Goal: Task Accomplishment & Management: Use online tool/utility

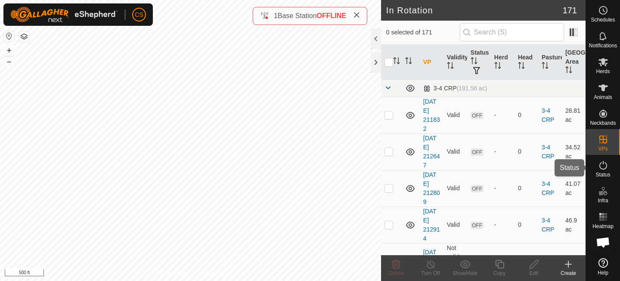
click at [602, 166] on icon at bounding box center [603, 165] width 10 height 10
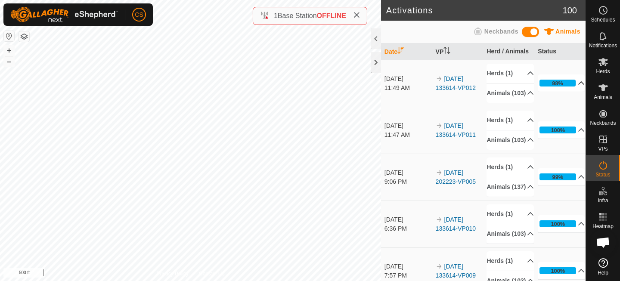
click at [563, 90] on p-accordion-header "98%" at bounding box center [561, 82] width 47 height 17
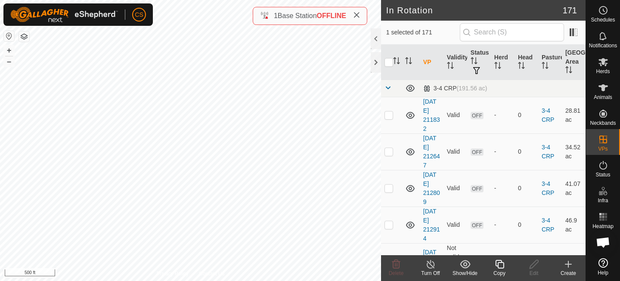
click at [500, 265] on icon at bounding box center [499, 264] width 11 height 10
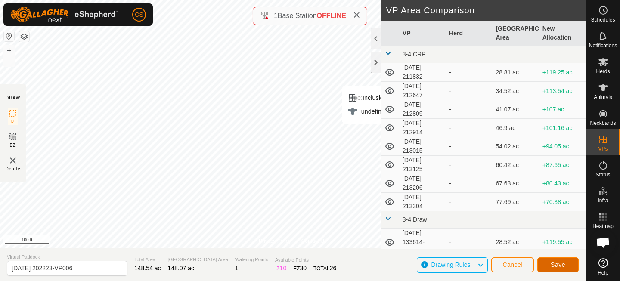
click at [568, 267] on button "Save" at bounding box center [557, 264] width 41 height 15
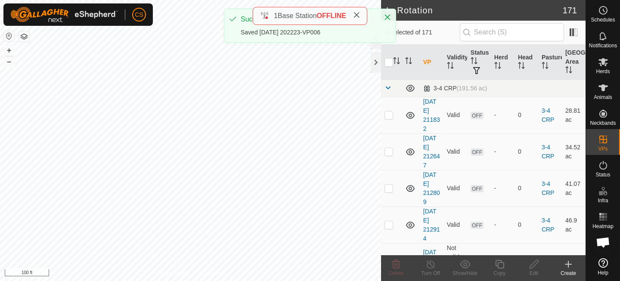
checkbox input "true"
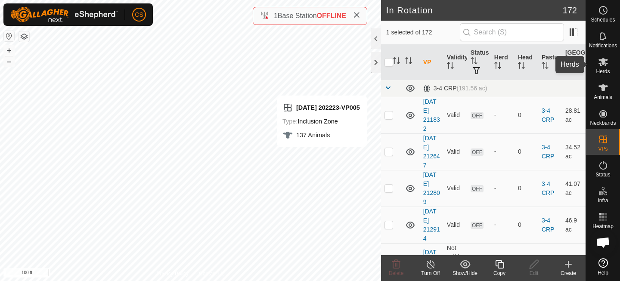
click at [602, 66] on icon at bounding box center [603, 62] width 10 height 10
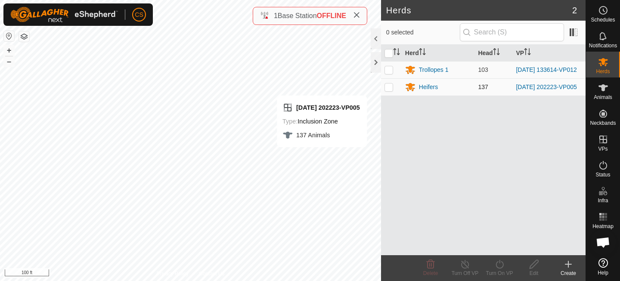
click at [393, 86] on td at bounding box center [391, 86] width 21 height 17
checkbox input "true"
click at [501, 265] on icon at bounding box center [499, 264] width 11 height 10
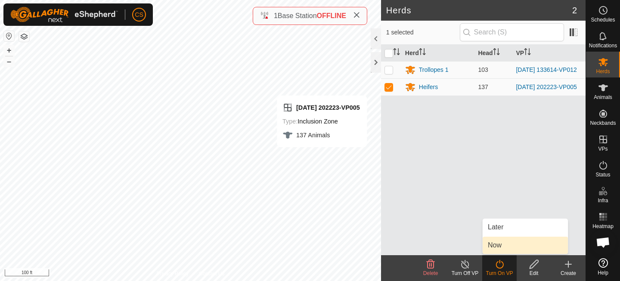
click at [501, 245] on link "Now" at bounding box center [524, 245] width 85 height 17
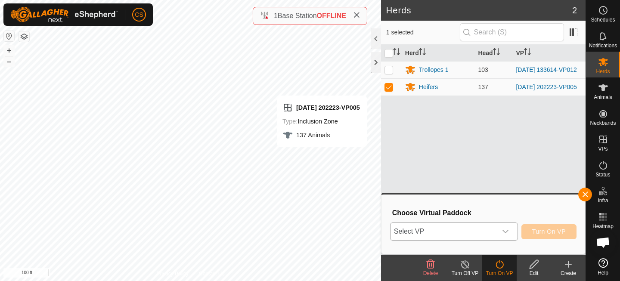
click at [482, 230] on span "Select VP" at bounding box center [443, 231] width 106 height 17
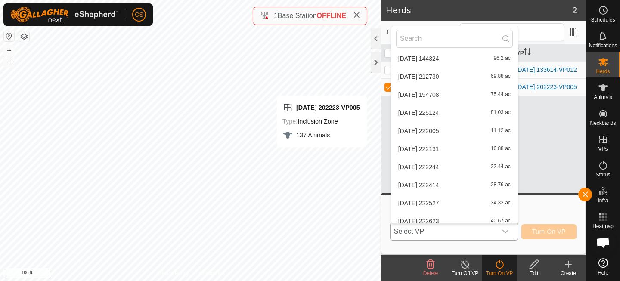
scroll to position [3134, 0]
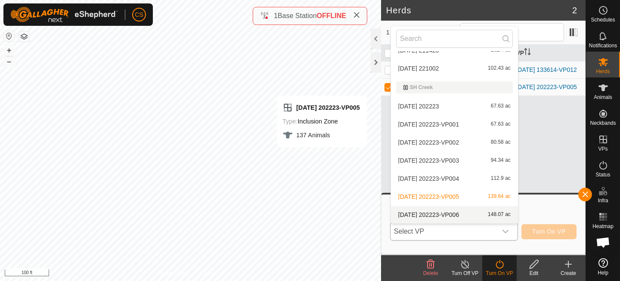
click at [431, 214] on li "2025-09-01 202223-VP006 148.07 ac" at bounding box center [454, 214] width 127 height 17
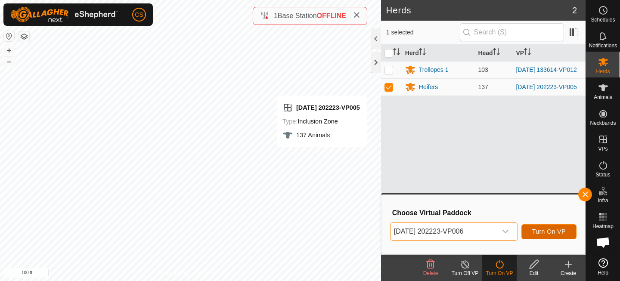
click at [562, 231] on span "Turn On VP" at bounding box center [549, 231] width 34 height 7
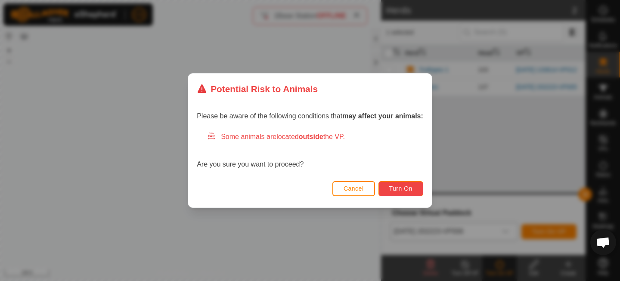
click at [399, 192] on button "Turn On" at bounding box center [400, 188] width 45 height 15
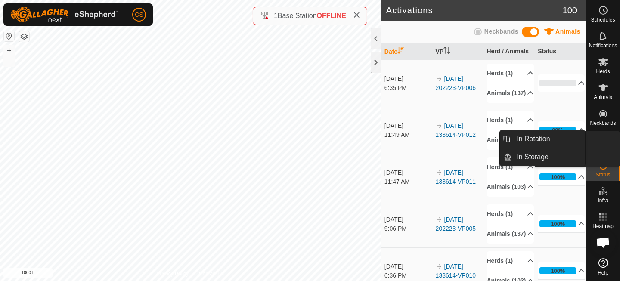
click at [599, 150] on span "VPs" at bounding box center [602, 148] width 9 height 5
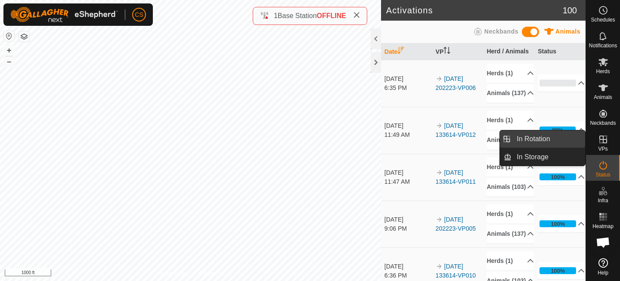
click at [539, 144] on link "In Rotation" at bounding box center [548, 138] width 74 height 17
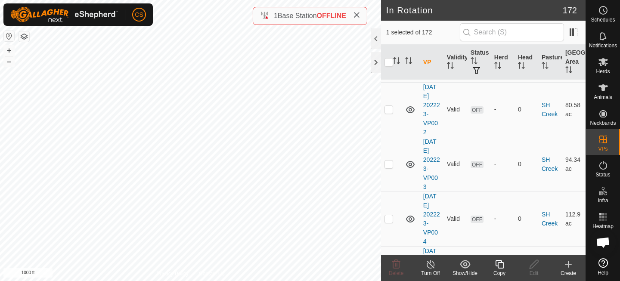
scroll to position [6813, 0]
